Goal: Task Accomplishment & Management: Manage account settings

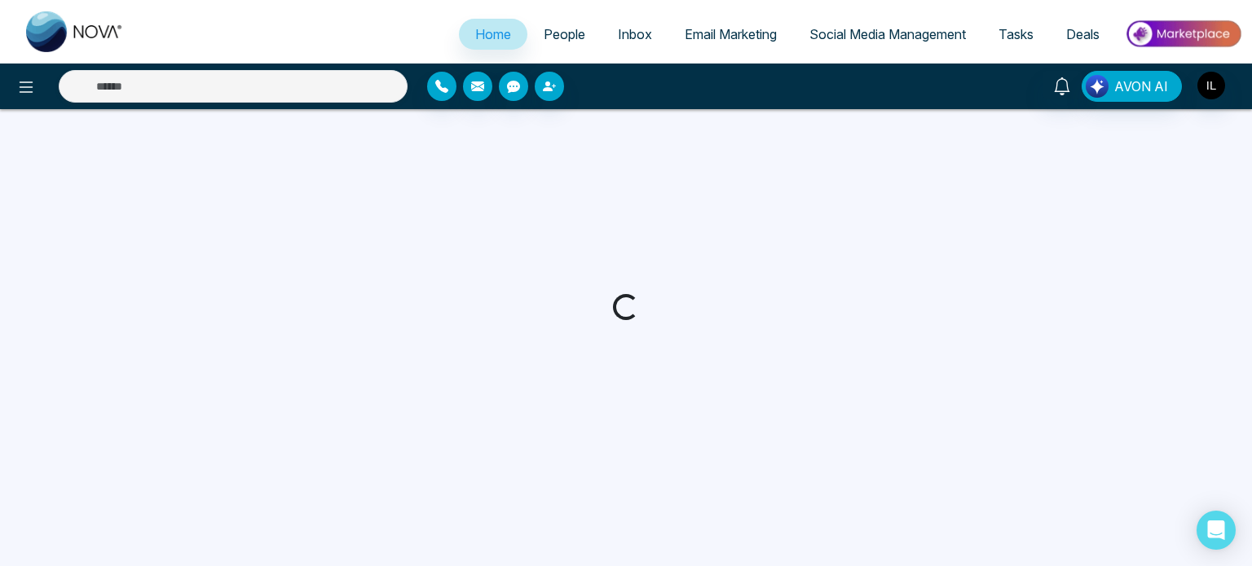
click at [704, 37] on span "Email Marketing" at bounding box center [731, 34] width 92 height 16
click at [694, 37] on span "Email Marketing" at bounding box center [731, 34] width 92 height 16
click at [719, 32] on span "Email Marketing" at bounding box center [731, 34] width 92 height 16
click at [720, 36] on span "Email Marketing" at bounding box center [731, 34] width 92 height 16
click at [704, 35] on span "Email Marketing" at bounding box center [731, 34] width 92 height 16
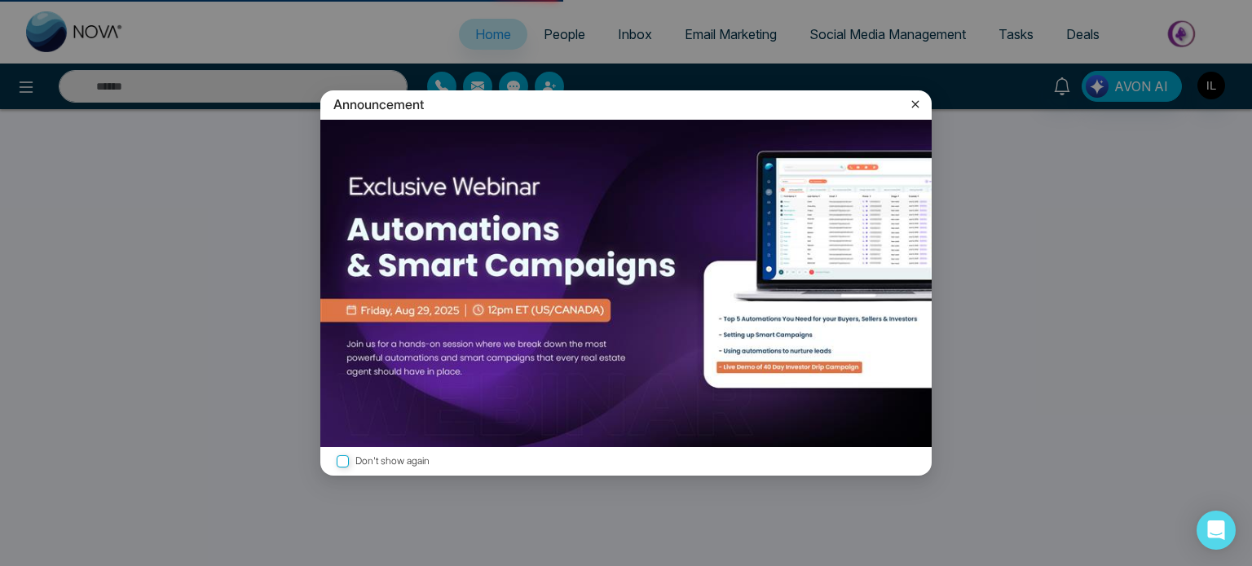
select select "*"
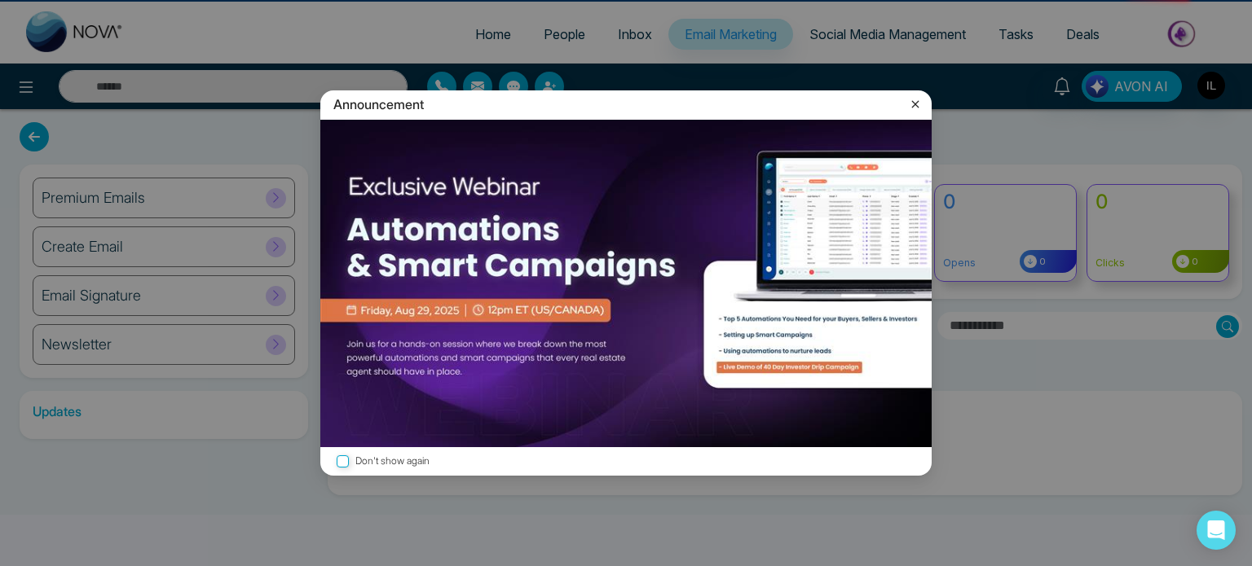
click at [913, 104] on icon at bounding box center [915, 104] width 16 height 16
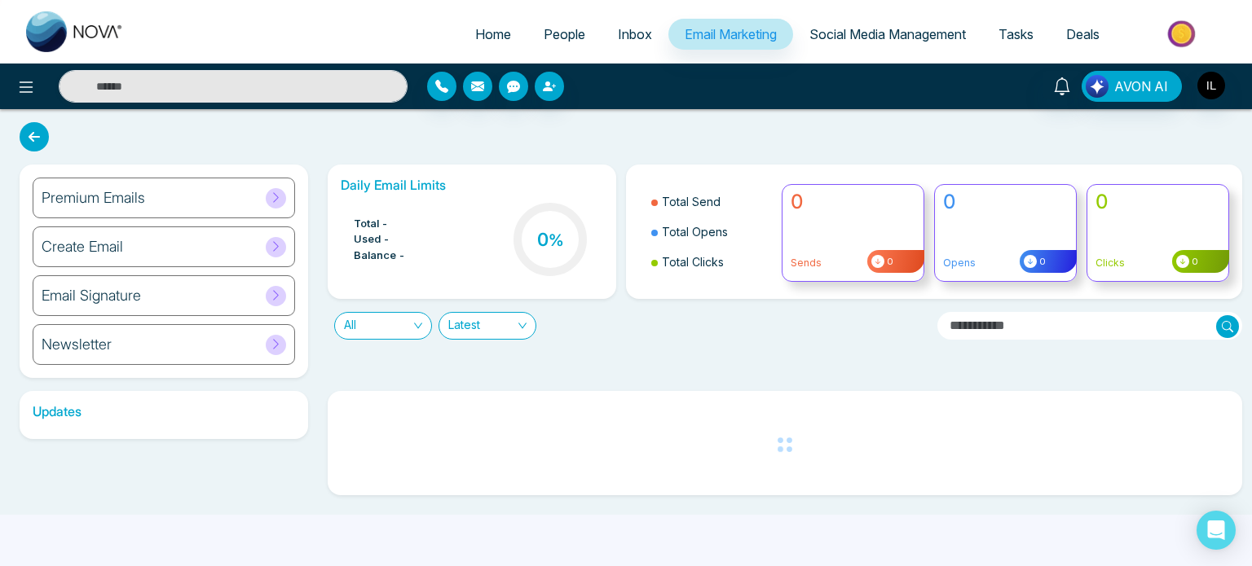
click at [134, 189] on h6 "Premium Emails" at bounding box center [94, 198] width 104 height 18
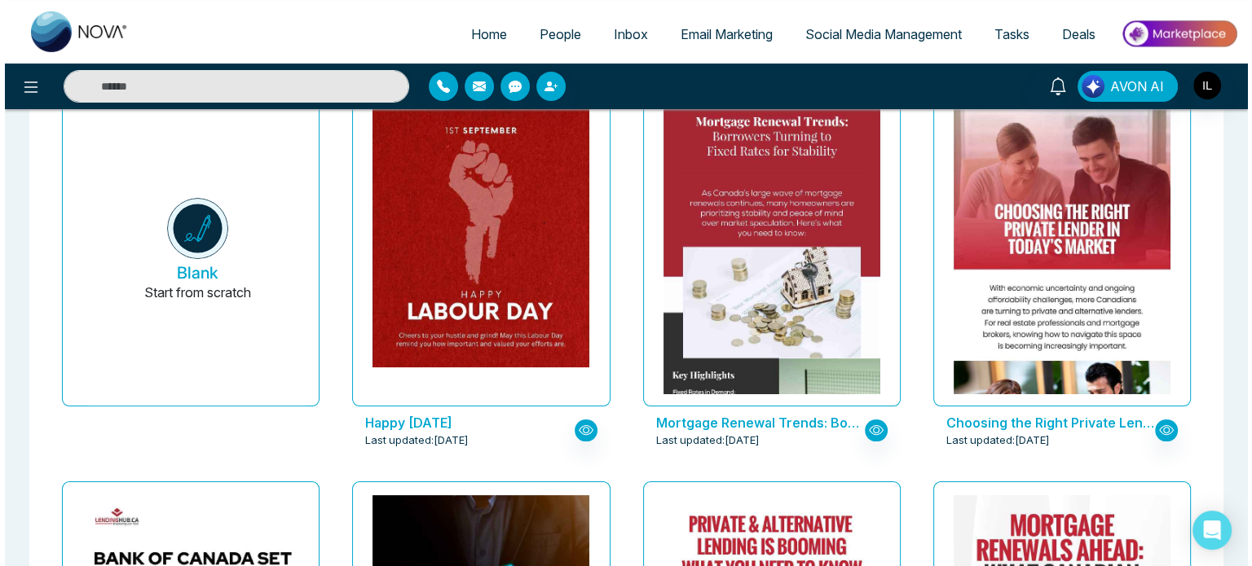
scroll to position [148, 0]
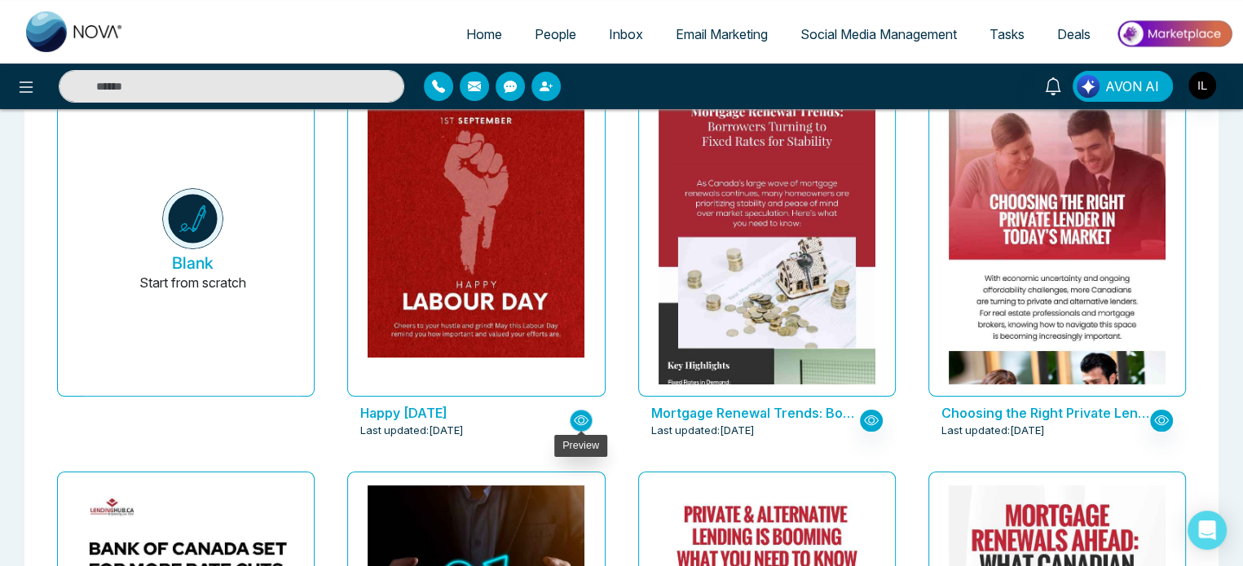
click at [584, 413] on icon "button" at bounding box center [581, 420] width 15 height 15
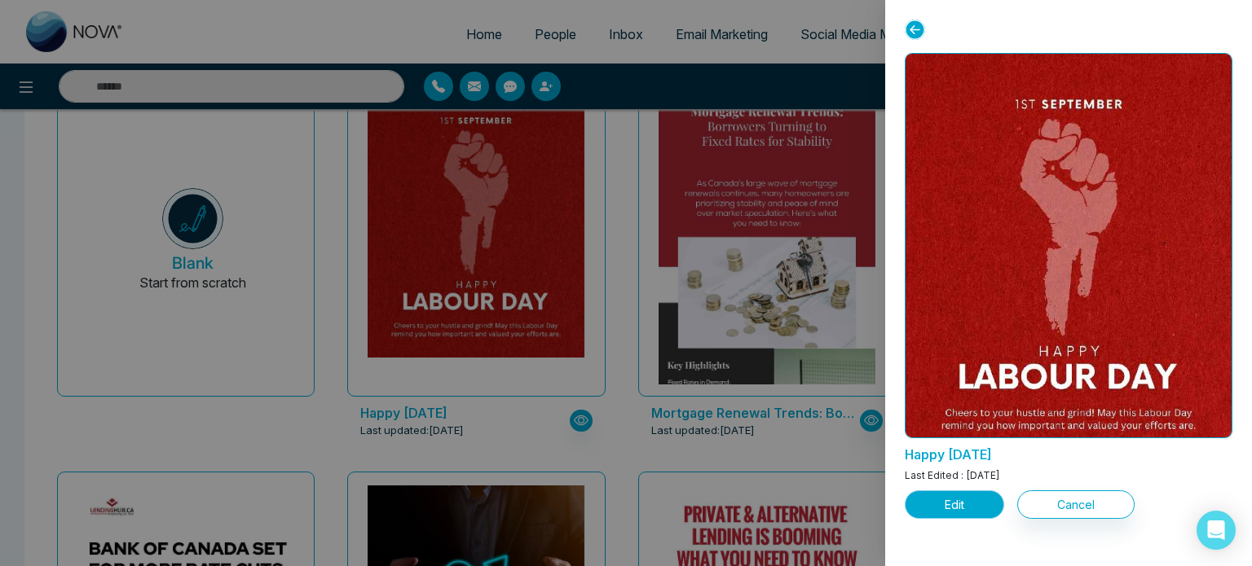
click at [952, 504] on button "Edit" at bounding box center [954, 505] width 99 height 29
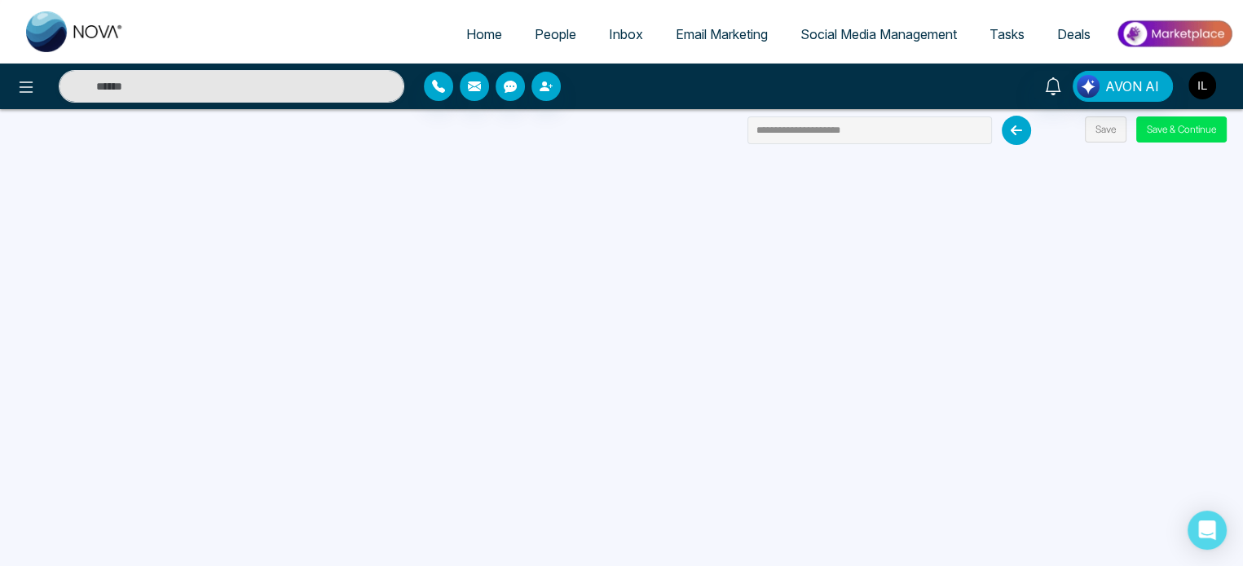
click at [1196, 88] on img "button" at bounding box center [1202, 86] width 28 height 28
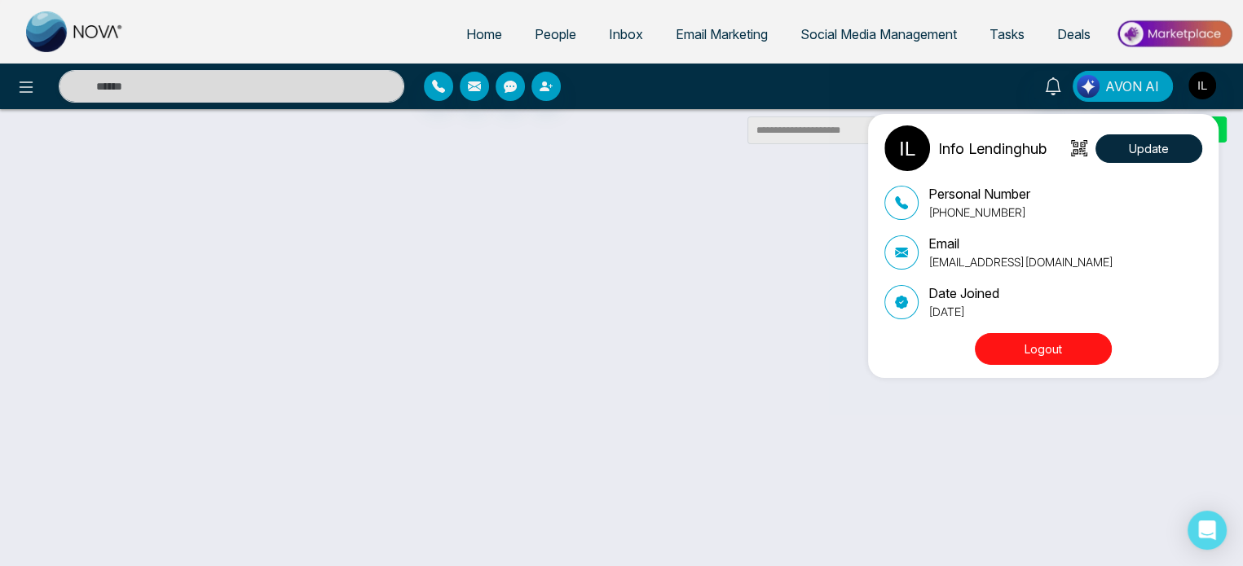
click at [1020, 337] on button "Logout" at bounding box center [1043, 349] width 137 height 32
